Goal: Navigation & Orientation: Find specific page/section

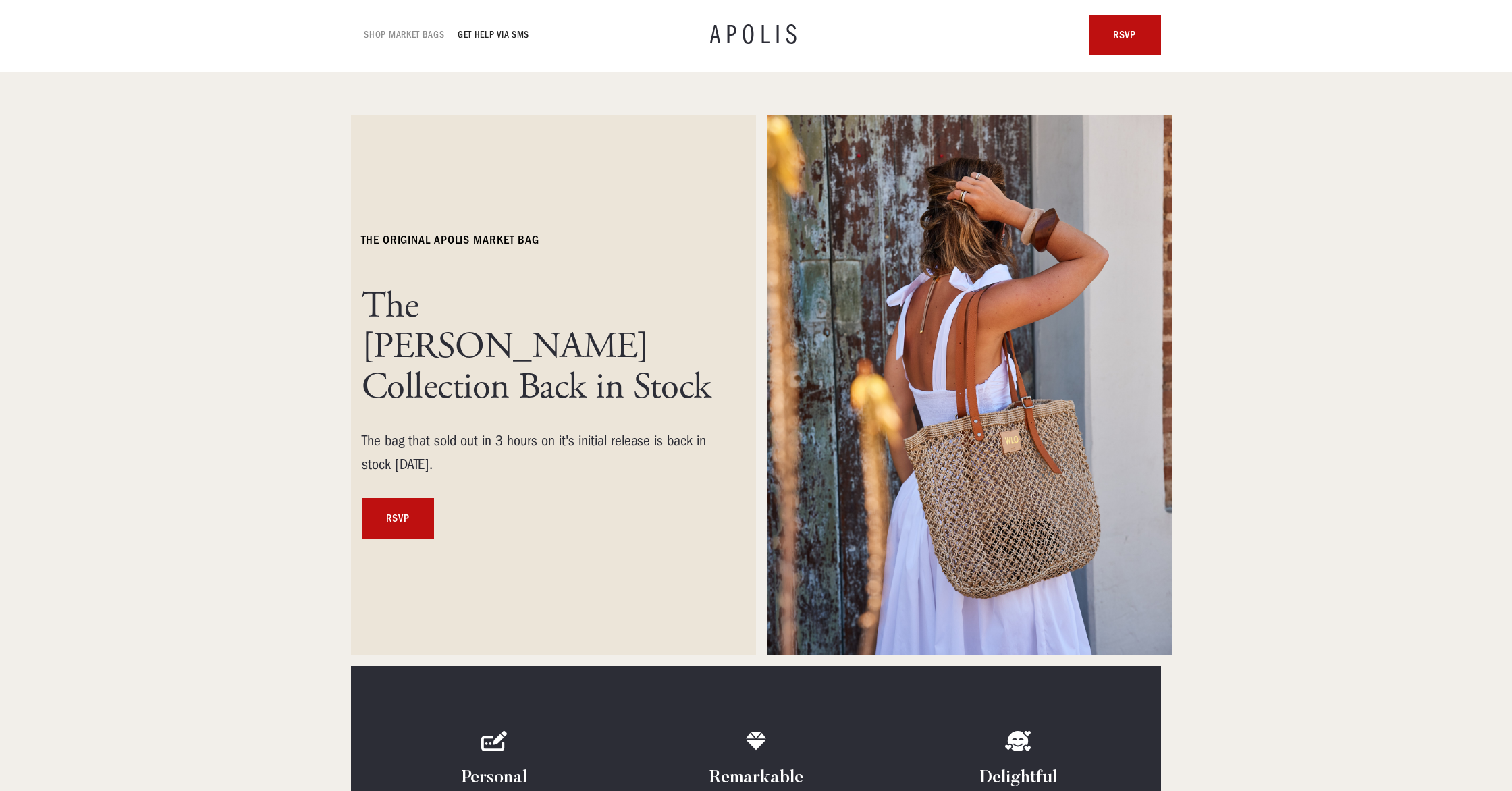
click at [405, 32] on link "Shop Market bags" at bounding box center [404, 35] width 80 height 16
